Goal: Task Accomplishment & Management: Manage account settings

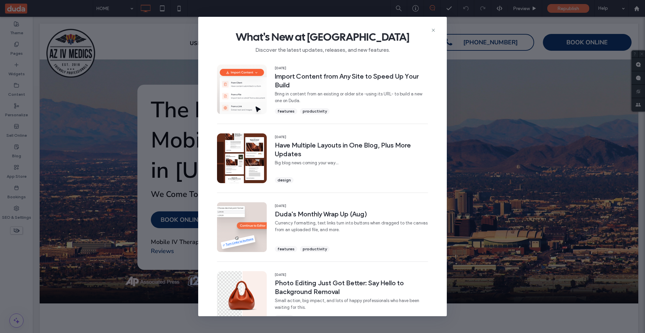
click at [430, 32] on span "What's New at Duda" at bounding box center [322, 36] width 227 height 13
click at [432, 31] on icon at bounding box center [433, 30] width 5 height 5
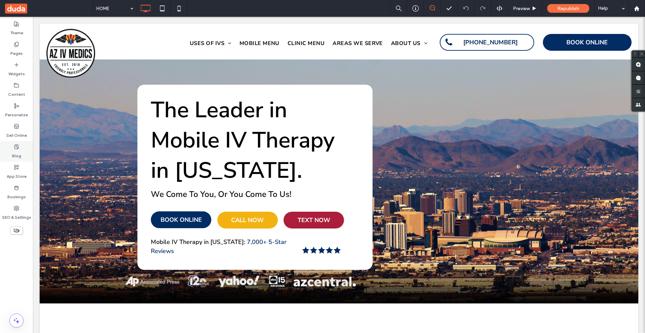
click at [22, 154] on div "Blog" at bounding box center [16, 151] width 33 height 20
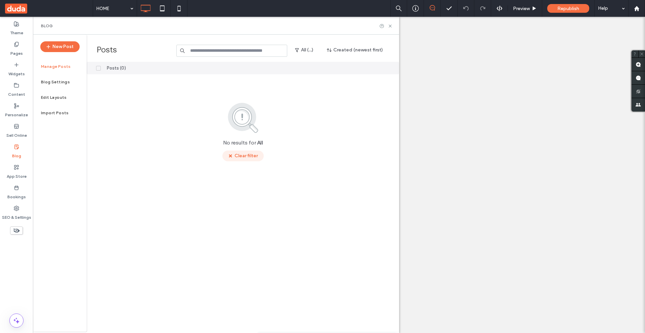
click at [241, 155] on button "Clear filter" at bounding box center [242, 155] width 41 height 11
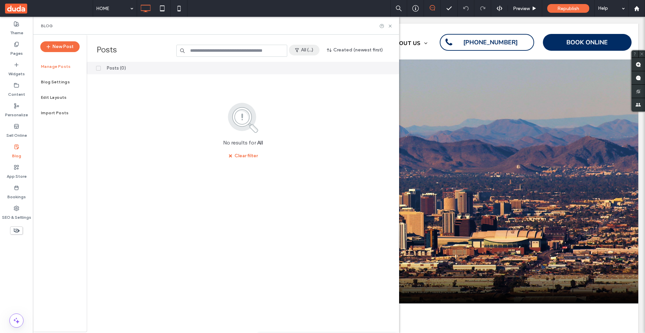
click at [307, 51] on button "All (...)" at bounding box center [304, 50] width 31 height 11
click at [315, 94] on span "Draft (...)" at bounding box center [311, 93] width 17 height 7
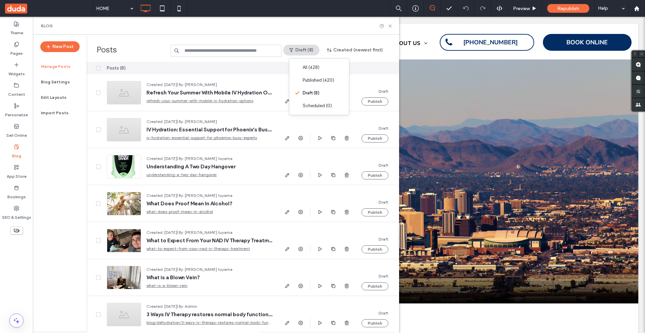
click at [366, 59] on div "Posts Draft (8) Created (newest first)" at bounding box center [243, 48] width 312 height 27
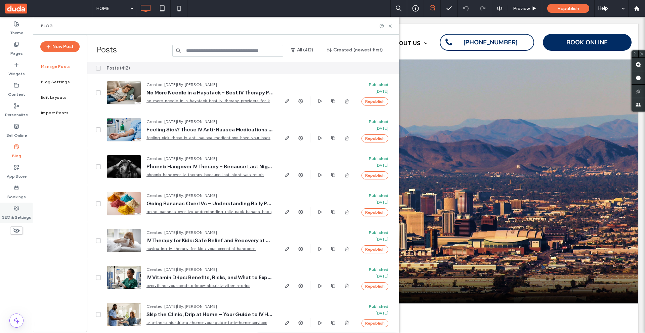
click at [20, 211] on div "SEO & Settings" at bounding box center [16, 213] width 33 height 20
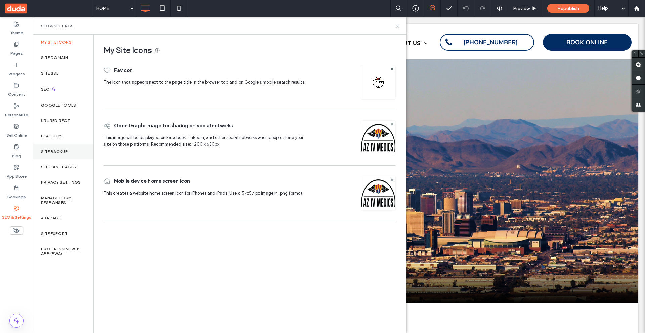
click at [57, 151] on label "Site Backup" at bounding box center [54, 151] width 27 height 5
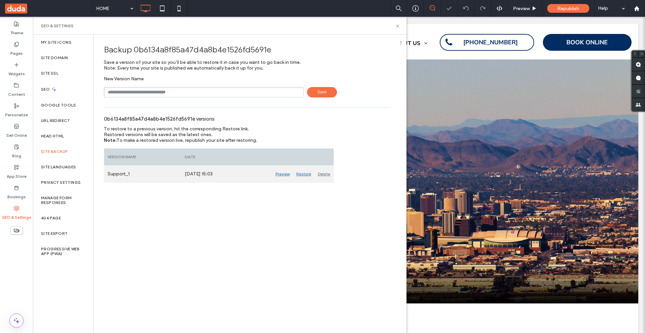
click at [301, 174] on div "Restore" at bounding box center [303, 174] width 21 height 17
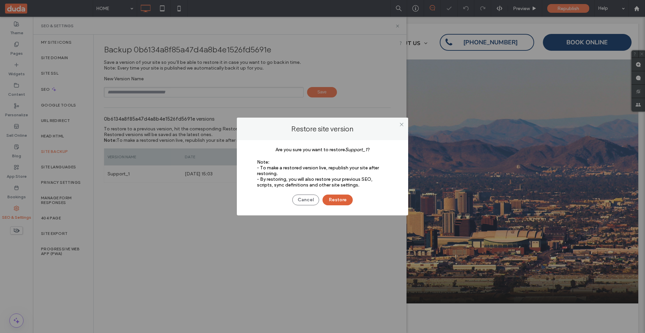
click at [339, 199] on button "Restore" at bounding box center [337, 199] width 30 height 11
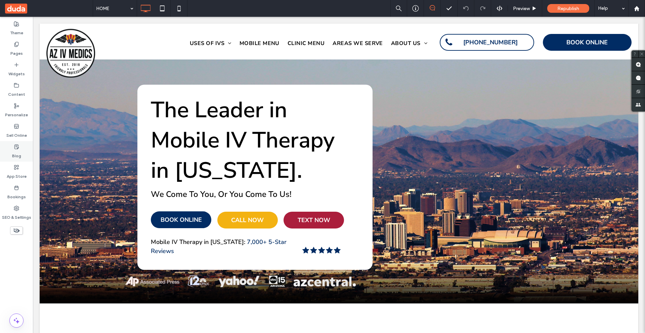
click at [29, 150] on div "Blog" at bounding box center [16, 151] width 33 height 20
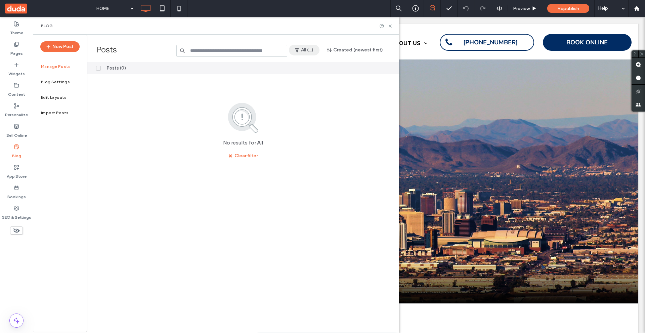
click at [302, 51] on button "All (...)" at bounding box center [304, 50] width 31 height 11
click at [313, 89] on div "Draft (...)" at bounding box center [319, 93] width 60 height 13
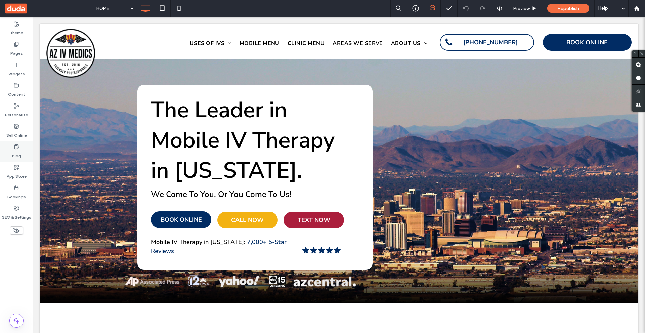
click at [29, 149] on div "Blog" at bounding box center [16, 151] width 33 height 20
click at [15, 142] on div "Blog" at bounding box center [16, 151] width 33 height 20
